Goal: Check status: Check status

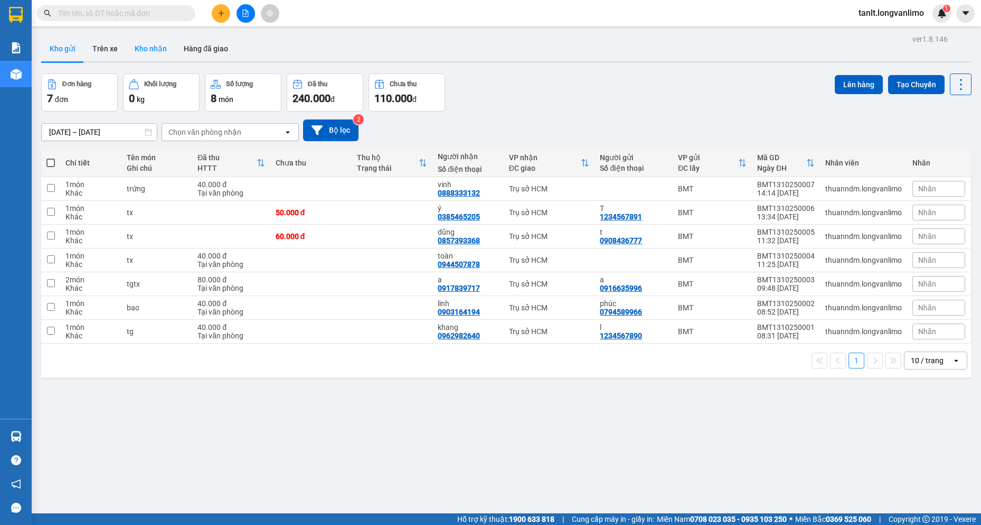
click at [145, 51] on button "Kho nhận" at bounding box center [150, 48] width 49 height 25
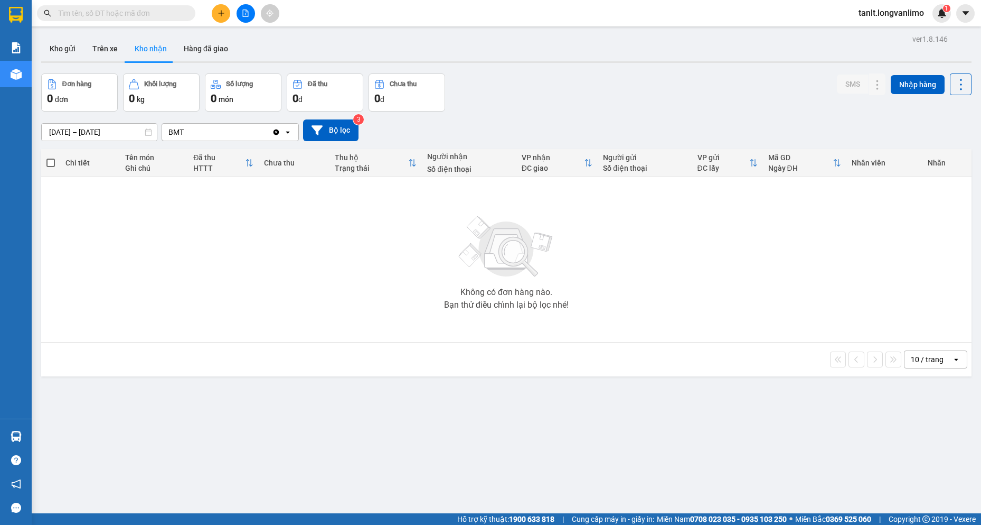
click at [205, 135] on div "BMT" at bounding box center [217, 132] width 110 height 17
click at [276, 134] on icon "Clear value" at bounding box center [277, 132] width 6 height 6
click at [286, 133] on icon "open" at bounding box center [288, 132] width 8 height 8
click at [202, 276] on div "Không có đơn hàng nào. Bạn thử điều chỉnh lại bộ lọc nhé!" at bounding box center [506, 259] width 920 height 158
click at [229, 132] on div "Chọn văn phòng nhận" at bounding box center [205, 132] width 73 height 11
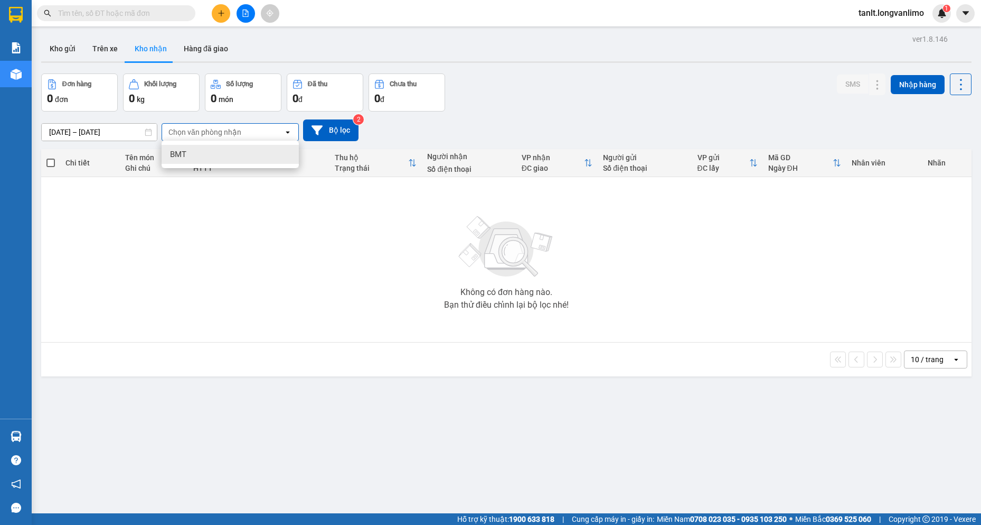
click at [224, 154] on div "BMT" at bounding box center [230, 154] width 137 height 19
click at [208, 45] on button "Hàng đã giao" at bounding box center [205, 48] width 61 height 25
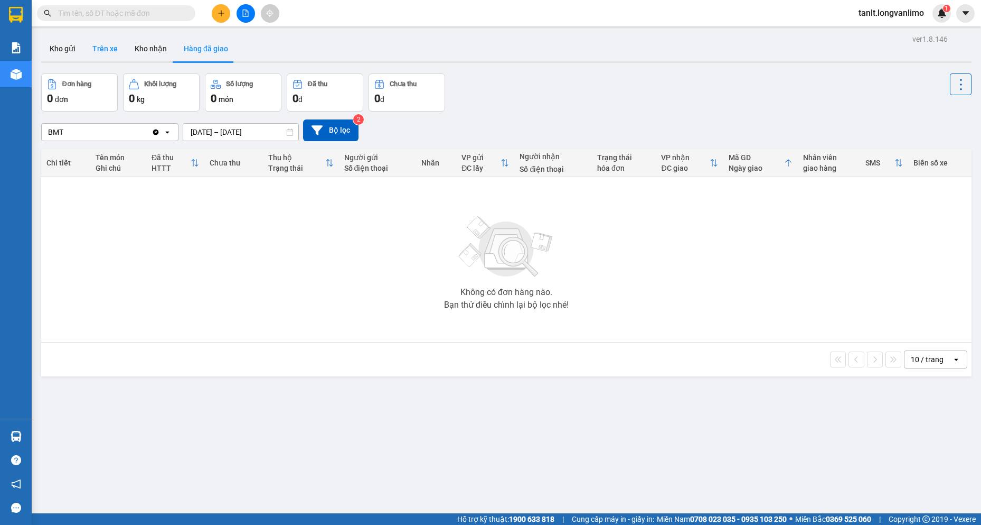
click at [104, 49] on button "Trên xe" at bounding box center [105, 48] width 42 height 25
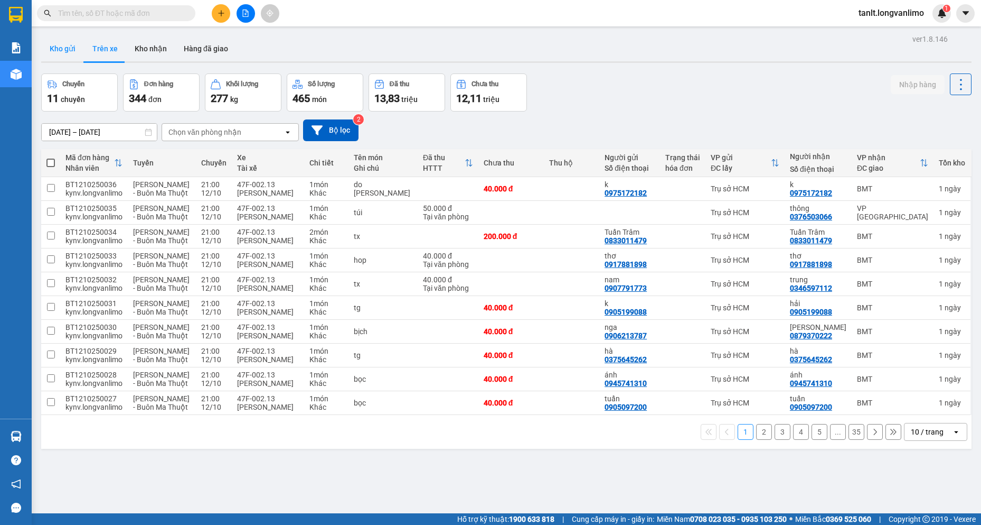
click at [63, 48] on button "Kho gửi" at bounding box center [62, 48] width 43 height 25
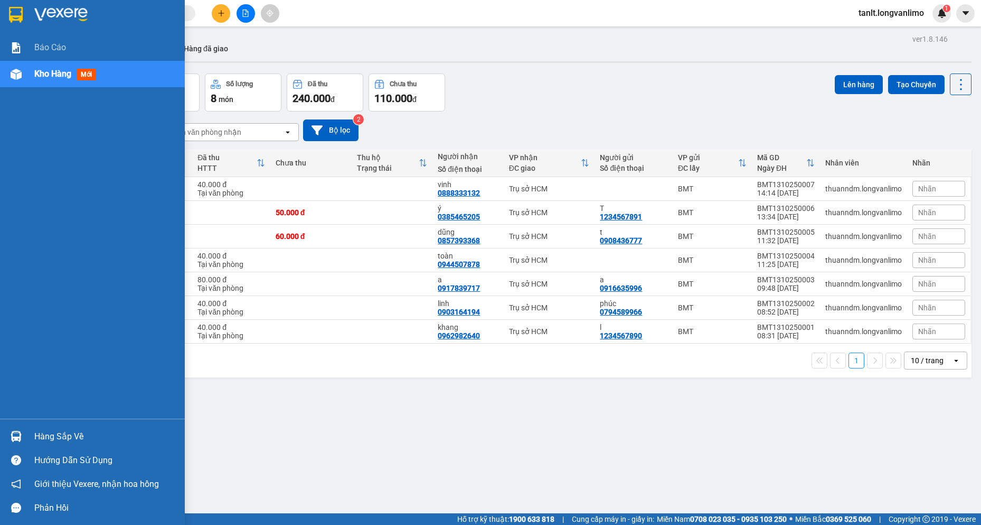
click at [39, 437] on div "Hàng sắp về" at bounding box center [105, 436] width 143 height 16
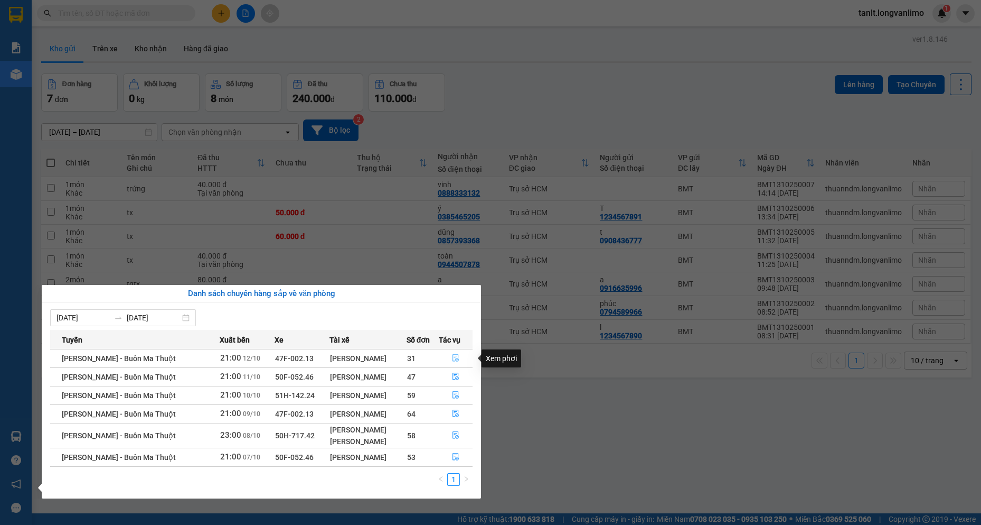
click at [457, 357] on icon "file-done" at bounding box center [455, 357] width 7 height 7
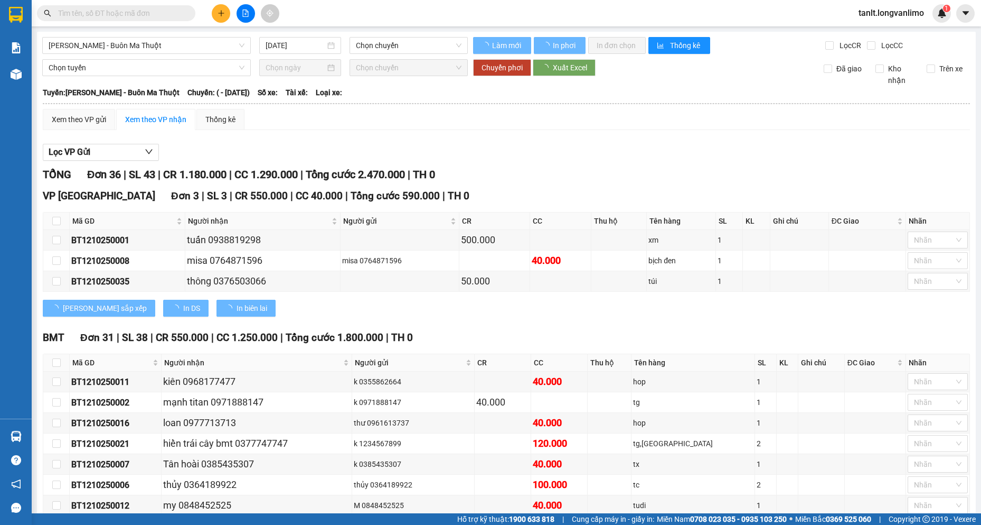
type input "[DATE]"
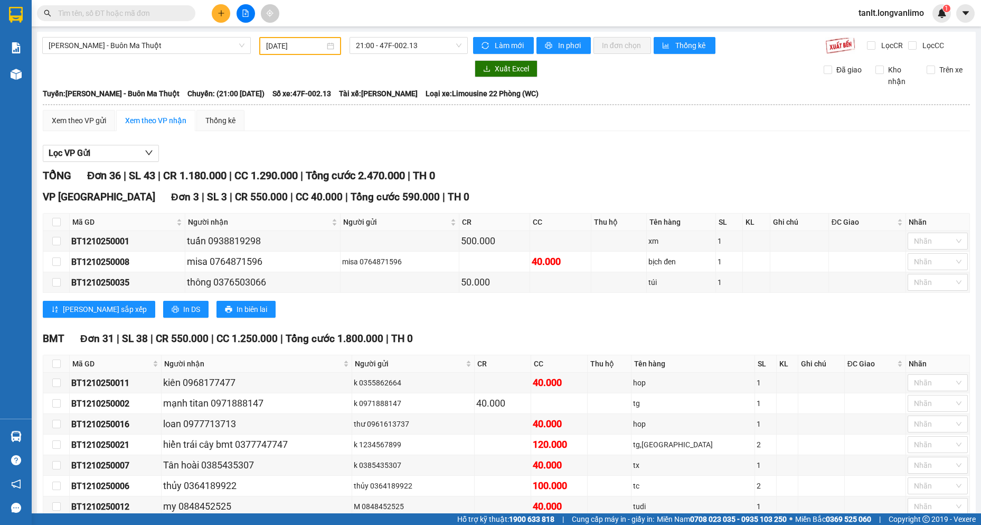
drag, startPoint x: 614, startPoint y: 157, endPoint x: 238, endPoint y: 98, distance: 380.7
click at [614, 158] on div "Lọc VP Gửi" at bounding box center [507, 153] width 928 height 17
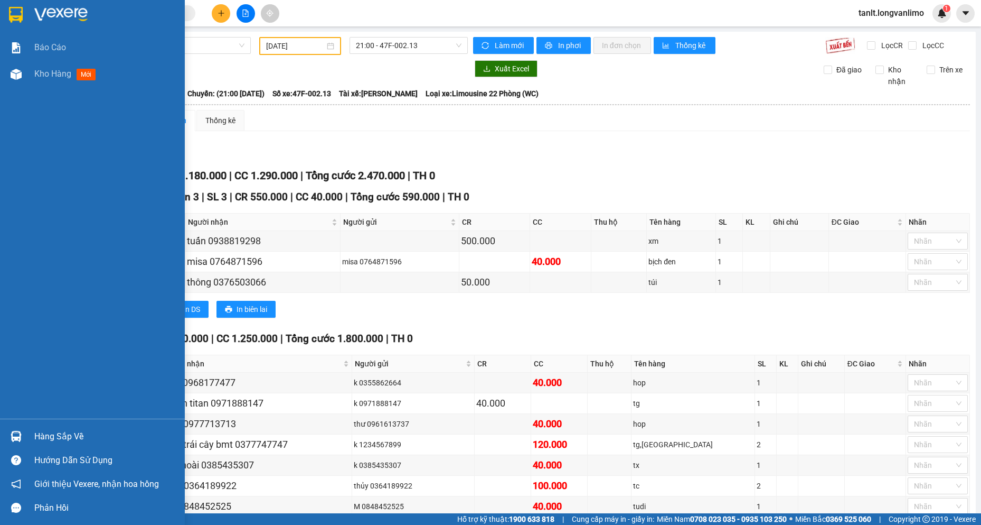
drag, startPoint x: 25, startPoint y: 78, endPoint x: 158, endPoint y: 195, distance: 177.4
click at [25, 77] on div "Kho hàng mới" at bounding box center [92, 74] width 185 height 26
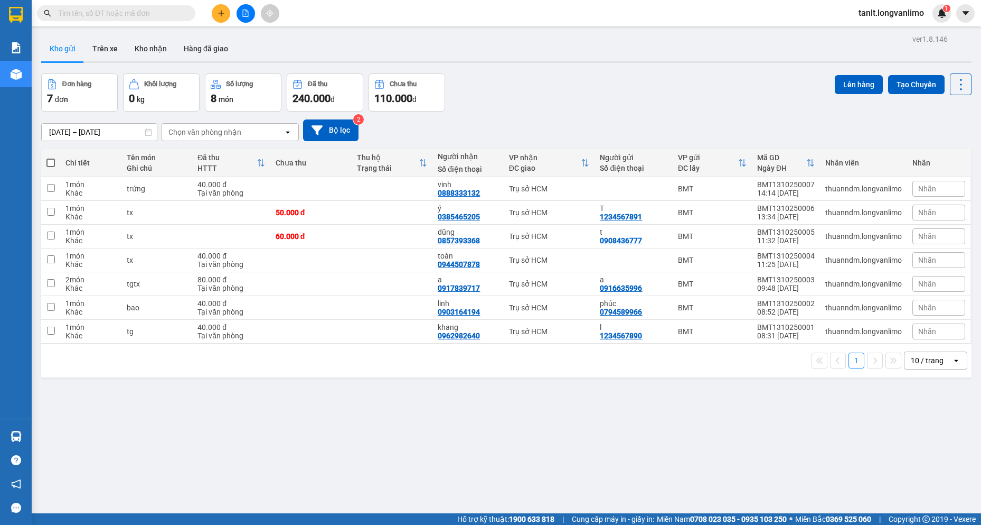
click at [596, 111] on div "[DATE] – [DATE] Press the down arrow key to interact with the calendar and sele…" at bounding box center [506, 130] width 931 height 38
click at [633, 484] on div "ver 1.8.146 Kho gửi Trên xe Kho nhận Hàng đã giao Đơn hàng 7 đơn Khối lượng 0 k…" at bounding box center [506, 294] width 939 height 525
click at [451, 485] on div "ver 1.8.146 Kho gửi Trên xe Kho nhận Hàng đã giao Đơn hàng 7 đơn Khối lượng 0 k…" at bounding box center [506, 294] width 939 height 525
click at [445, 448] on div "ver 1.8.146 Kho gửi Trên xe Kho nhận Hàng đã giao Đơn hàng 7 đơn Khối lượng 0 k…" at bounding box center [506, 294] width 939 height 525
click at [680, 106] on div "Đơn hàng 7 đơn Khối lượng 0 kg Số lượng 8 món Đã thu 240.000 đ Chưa thu 110.000…" at bounding box center [506, 92] width 931 height 38
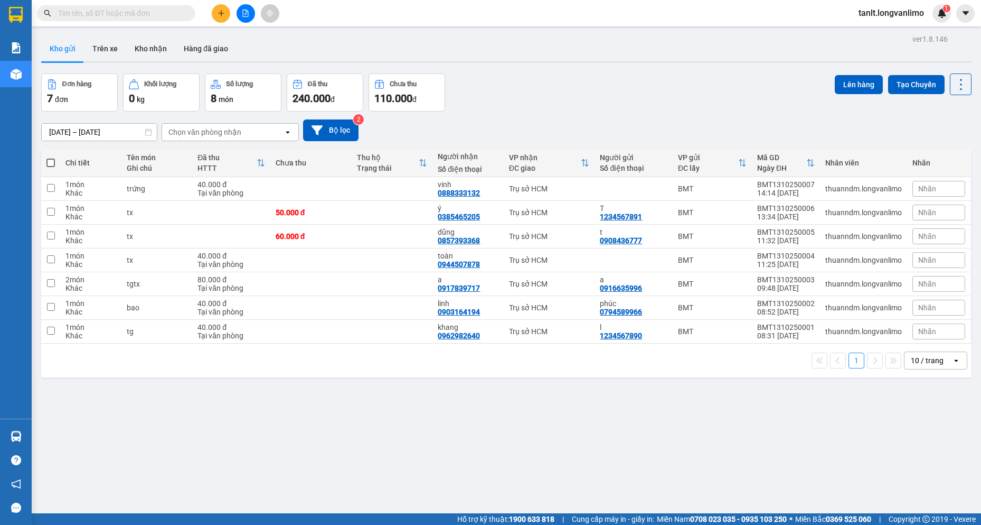
click at [580, 114] on div "[DATE] – [DATE] Press the down arrow key to interact with the calendar and sele…" at bounding box center [506, 130] width 931 height 38
click at [483, 95] on div "Đơn hàng 7 đơn Khối lượng 0 kg Số lượng 8 món Đã thu 240.000 đ Chưa thu 110.000…" at bounding box center [506, 92] width 931 height 38
click at [486, 108] on div "Đơn hàng 7 đơn Khối lượng 0 kg Số lượng 8 món Đã thu 240.000 đ Chưa thu 110.000…" at bounding box center [506, 92] width 931 height 38
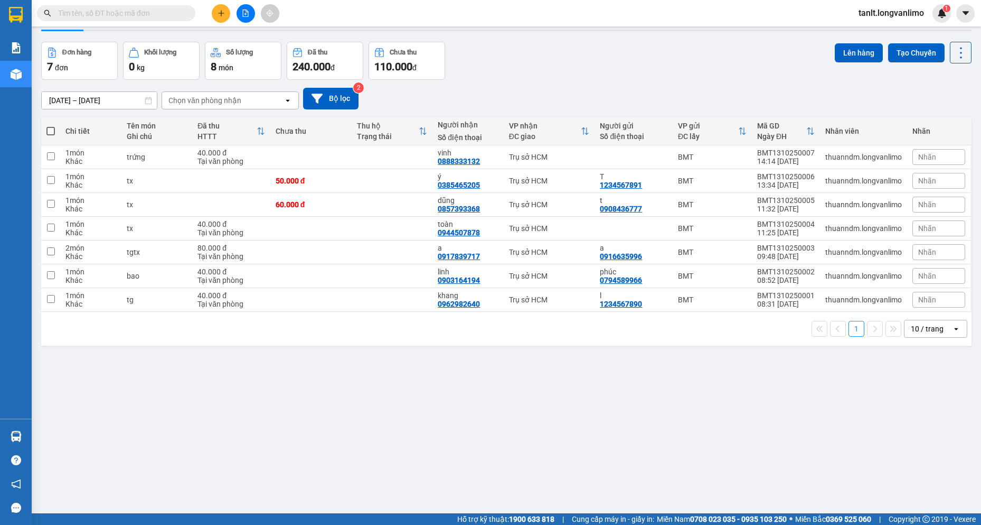
scroll to position [49, 0]
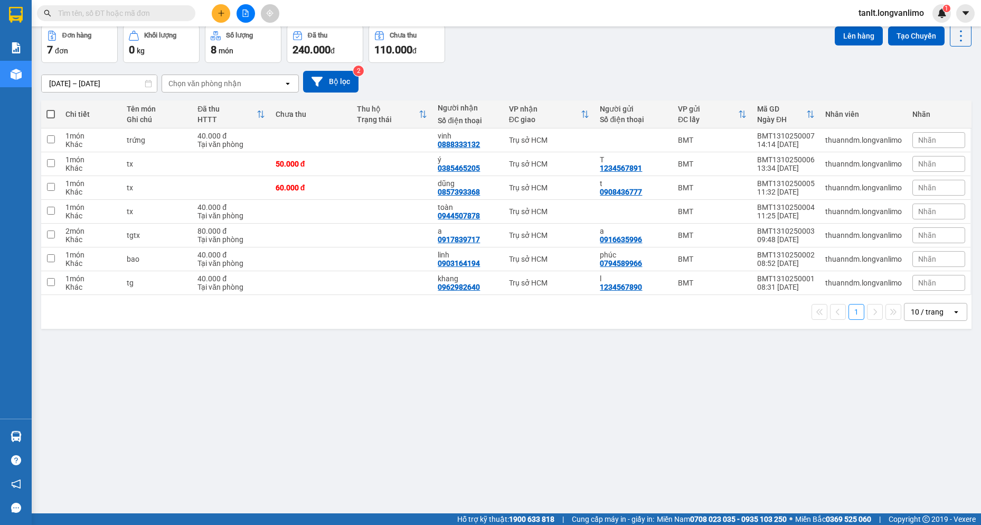
click at [500, 59] on div "Đơn hàng 7 đơn Khối lượng 0 kg Số lượng 8 món Đã thu 240.000 đ Chưa thu 110.000…" at bounding box center [506, 44] width 931 height 38
click at [484, 69] on div "[DATE] – [DATE] Press the down arrow key to interact with the calendar and sele…" at bounding box center [506, 82] width 931 height 38
click at [544, 66] on div "[DATE] – [DATE] Press the down arrow key to interact with the calendar and sele…" at bounding box center [506, 82] width 931 height 38
click at [397, 442] on div "ver 1.8.146 Kho gửi Trên xe Kho nhận Hàng đã giao Đơn hàng 7 đơn Khối lượng 0 k…" at bounding box center [506, 245] width 939 height 525
